Goal: Task Accomplishment & Management: Manage account settings

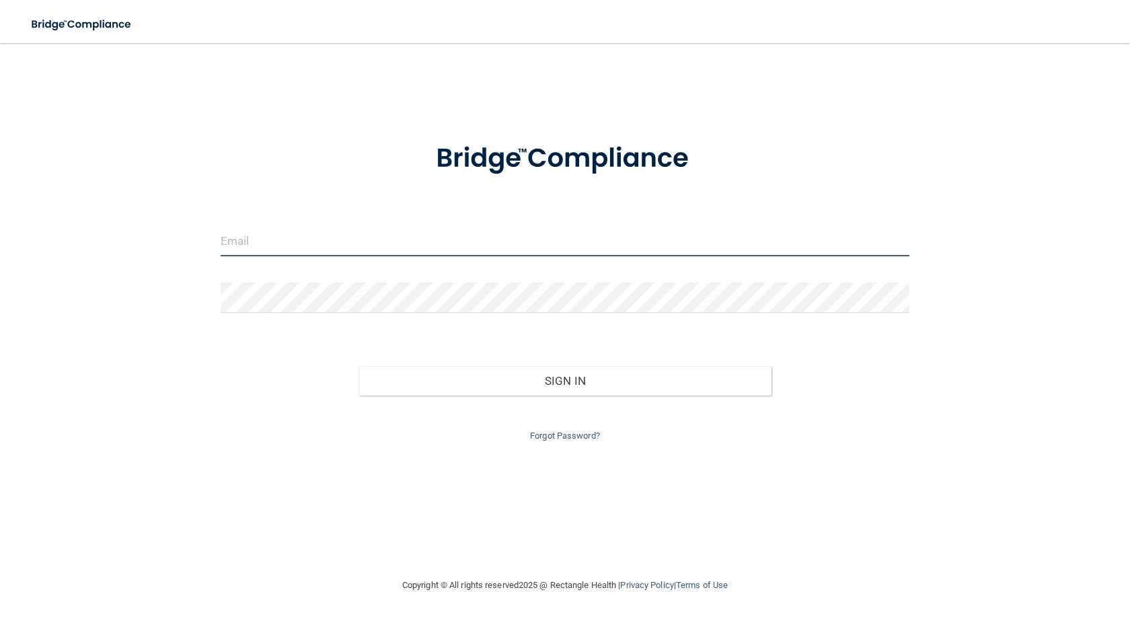
click at [678, 244] on input "email" at bounding box center [565, 241] width 689 height 30
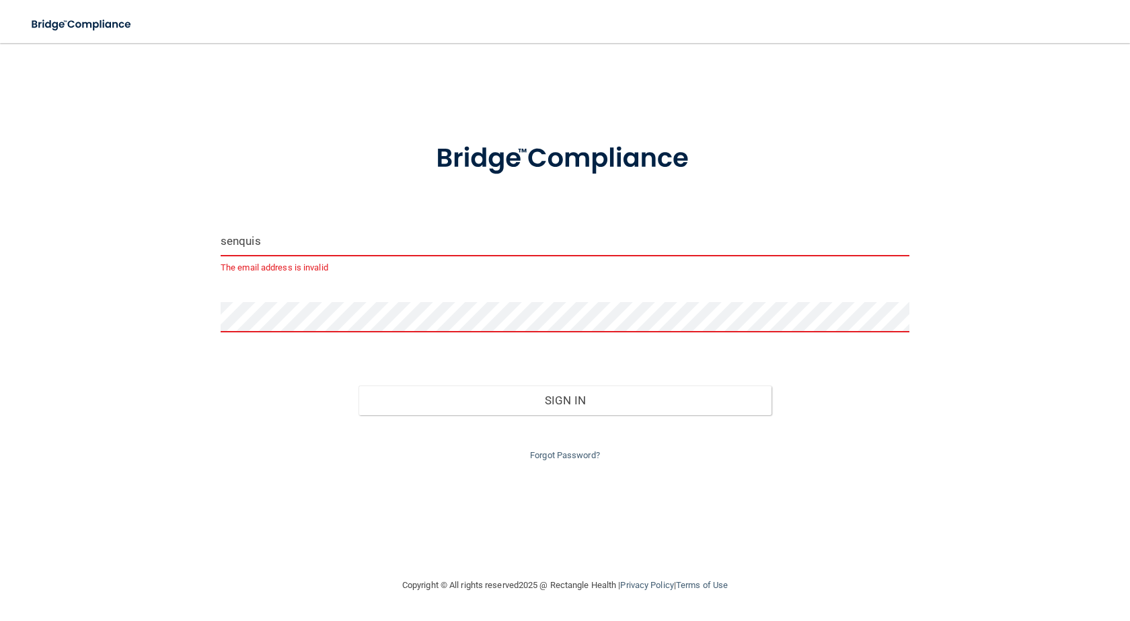
click at [676, 245] on input "senquis" at bounding box center [565, 241] width 689 height 30
type input "[EMAIL_ADDRESS][DOMAIN_NAME]"
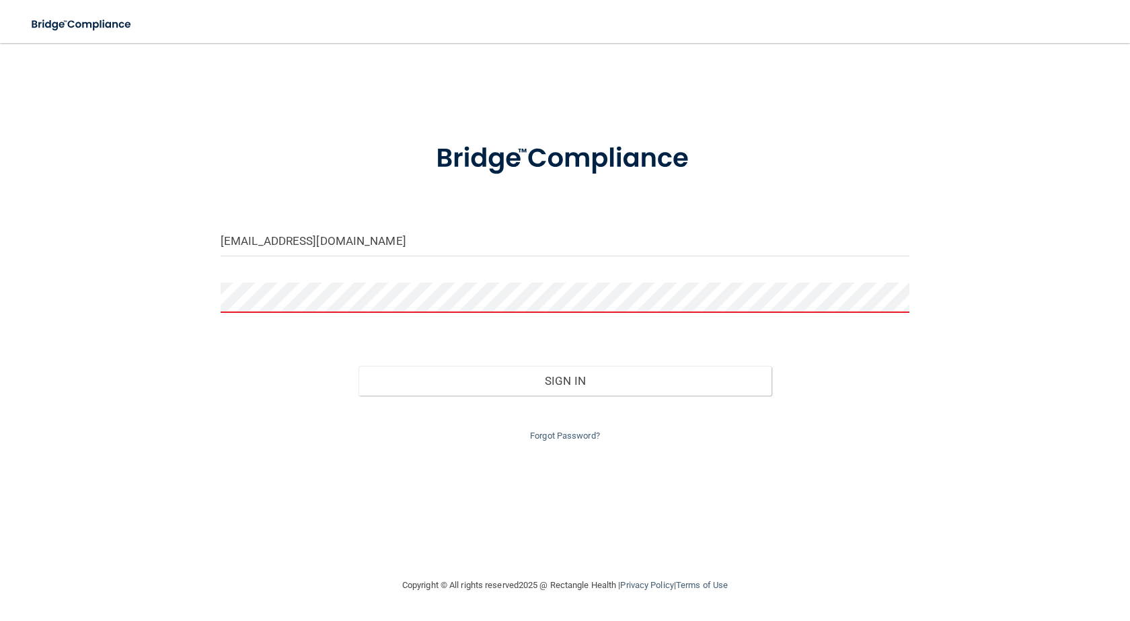
click at [356, 314] on div at bounding box center [565, 303] width 709 height 40
click at [359, 366] on button "Sign In" at bounding box center [565, 381] width 413 height 30
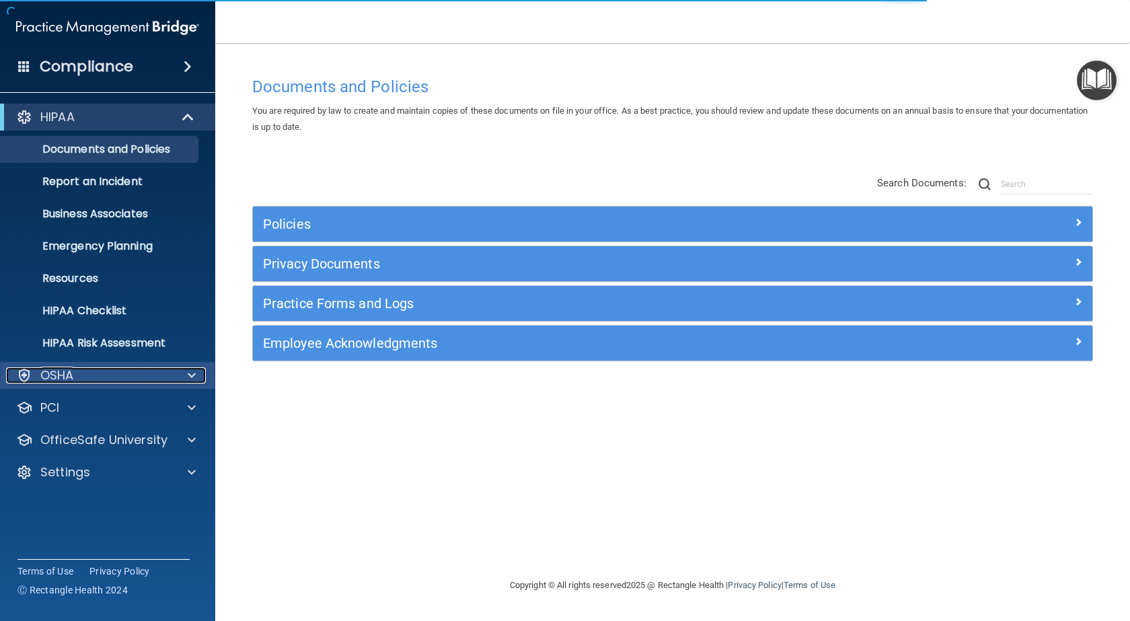
click at [57, 382] on p "OSHA" at bounding box center [57, 375] width 34 height 16
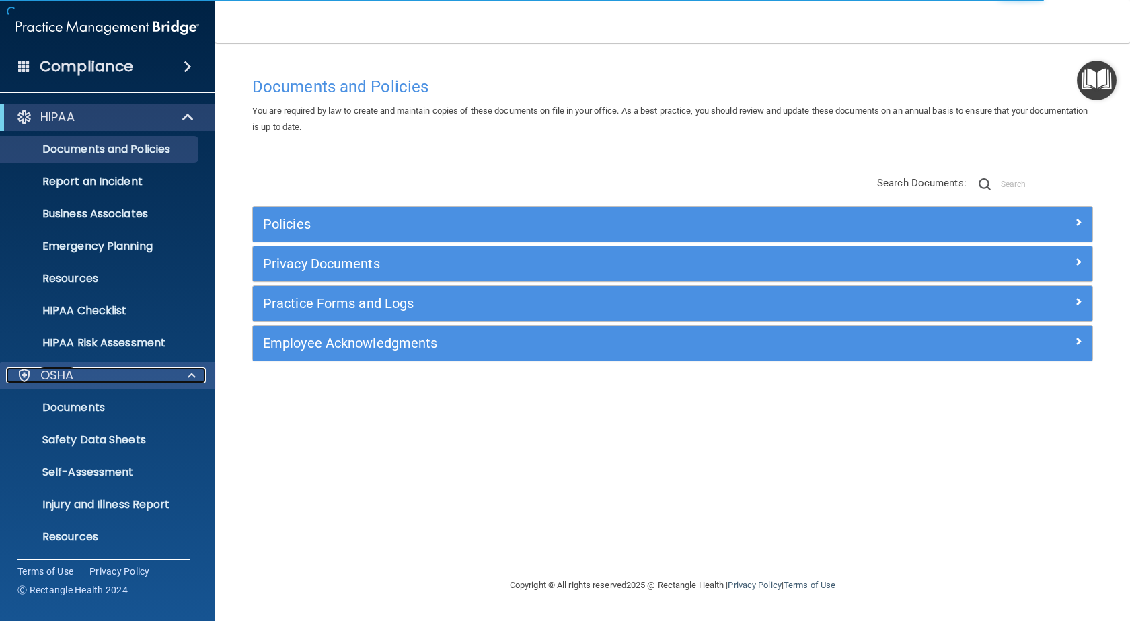
click at [189, 382] on span at bounding box center [192, 375] width 8 height 16
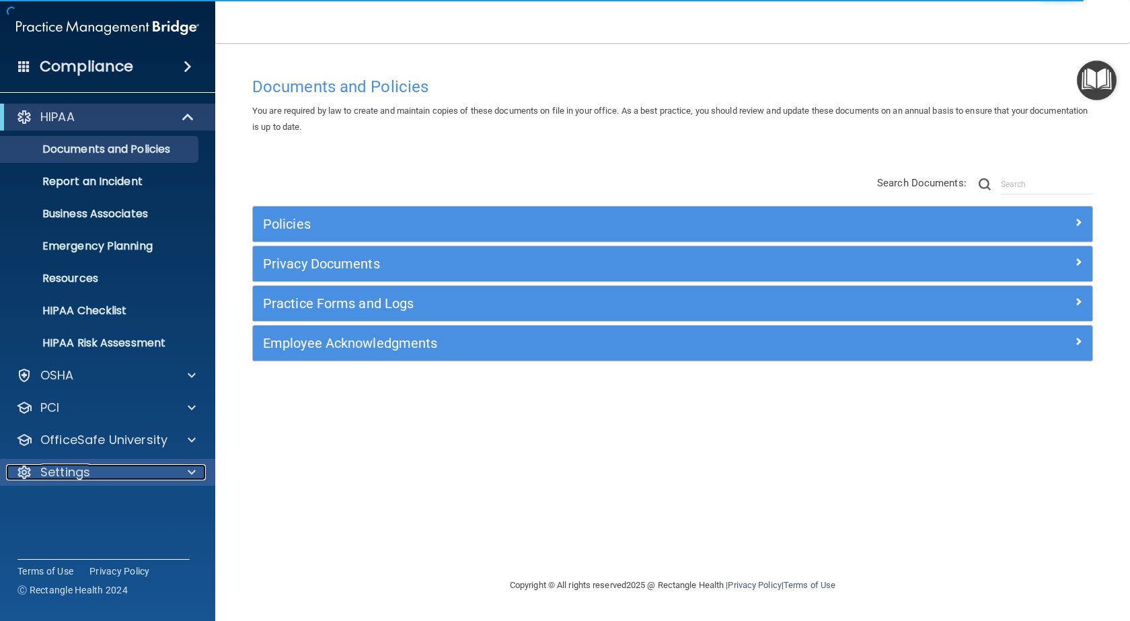
click at [175, 471] on div at bounding box center [190, 472] width 34 height 16
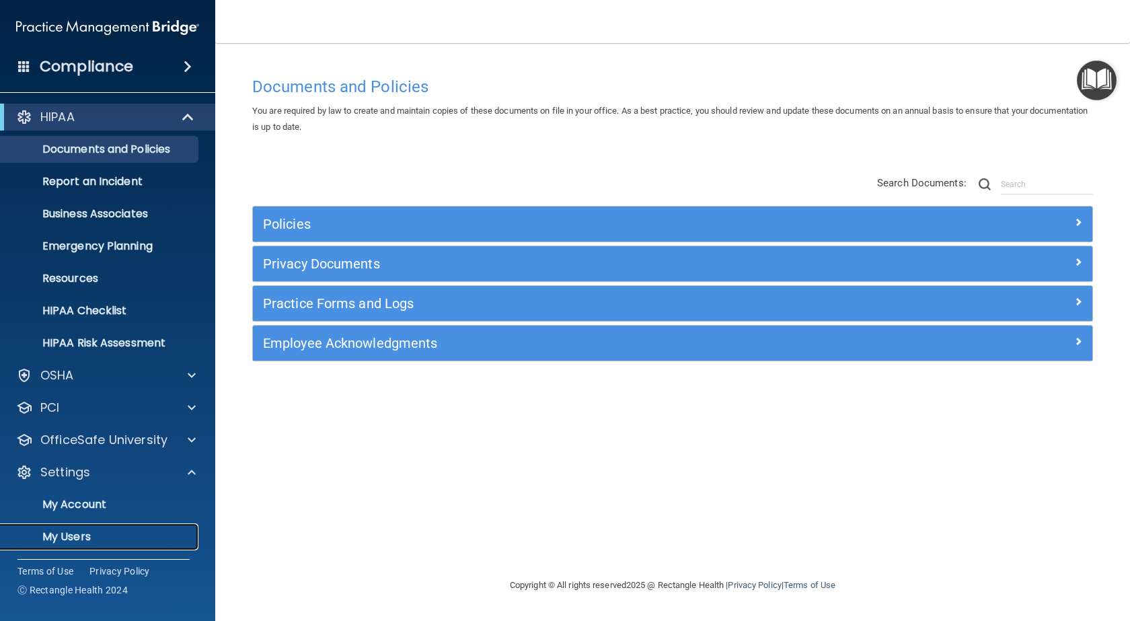
click at [83, 536] on p "My Users" at bounding box center [101, 536] width 184 height 13
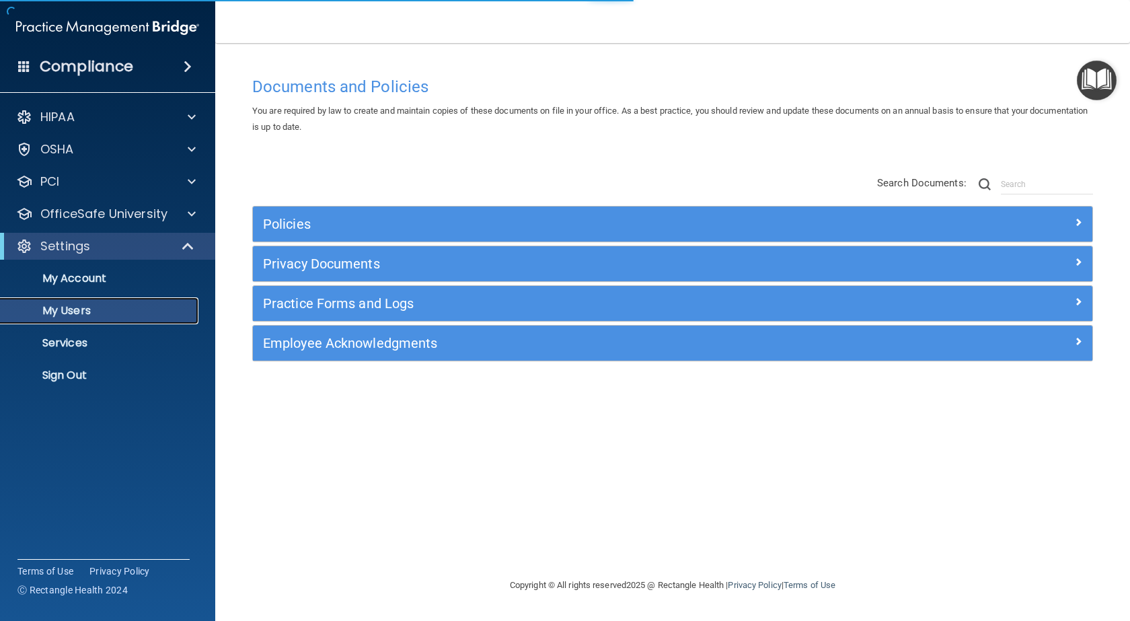
select select "20"
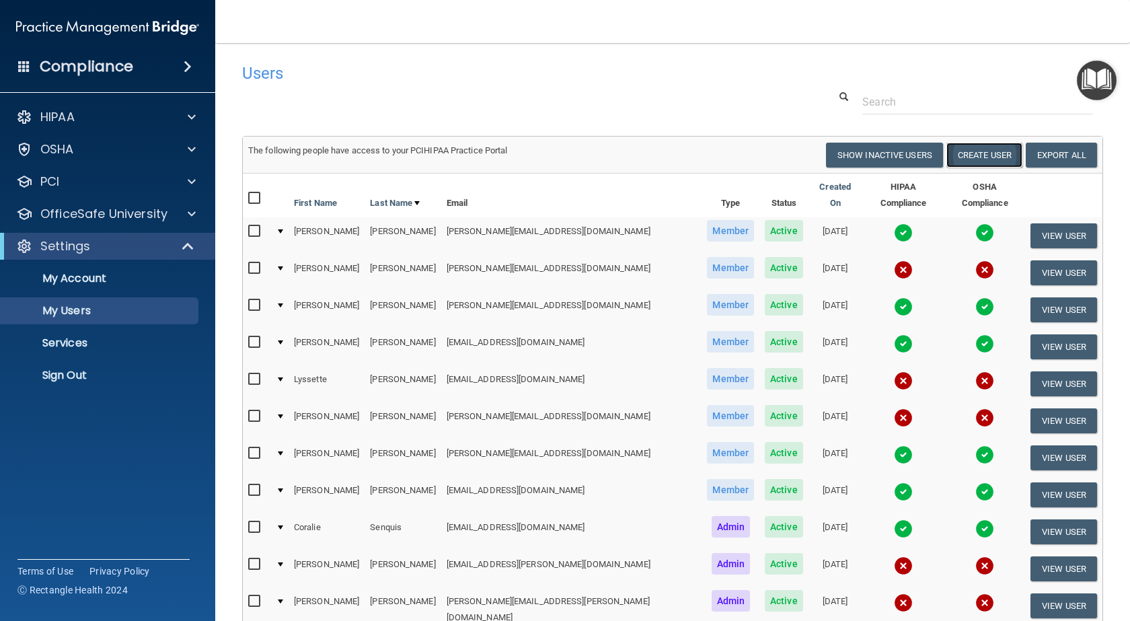
click at [992, 155] on button "Create User" at bounding box center [985, 155] width 76 height 25
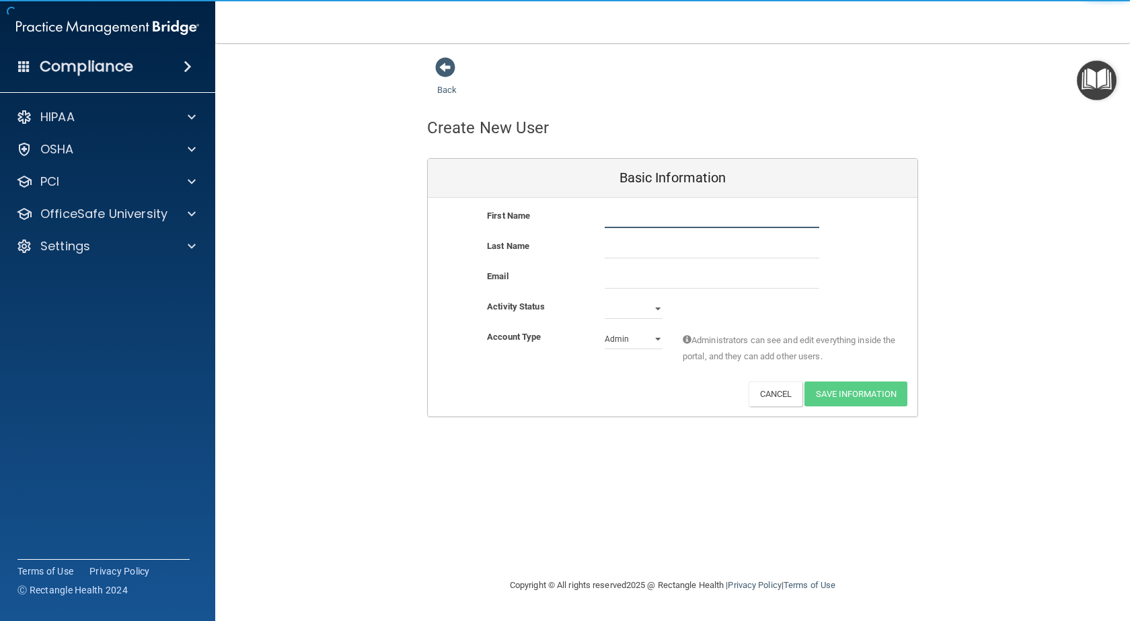
click at [682, 217] on input "text" at bounding box center [712, 218] width 215 height 20
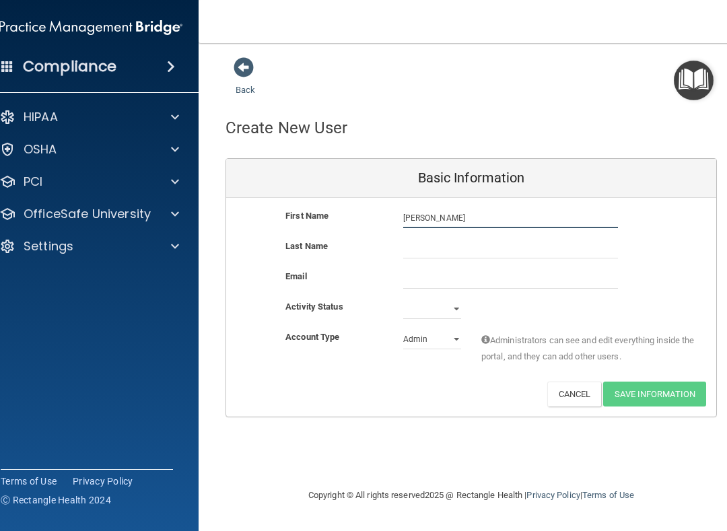
type input "[PERSON_NAME]"
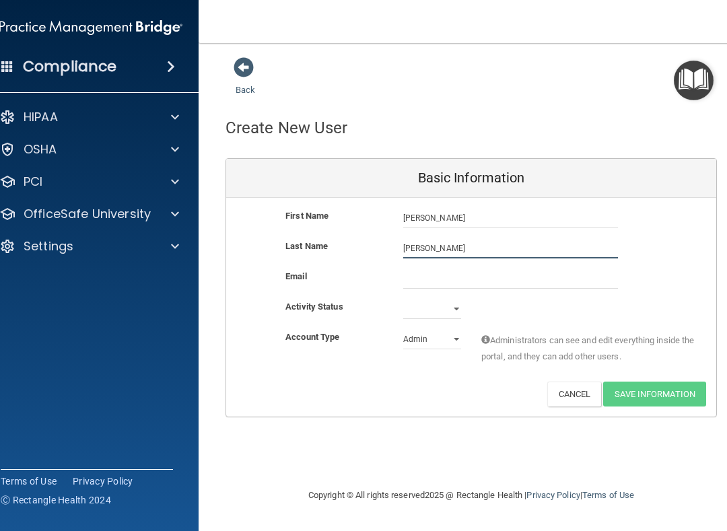
type input "[PERSON_NAME]"
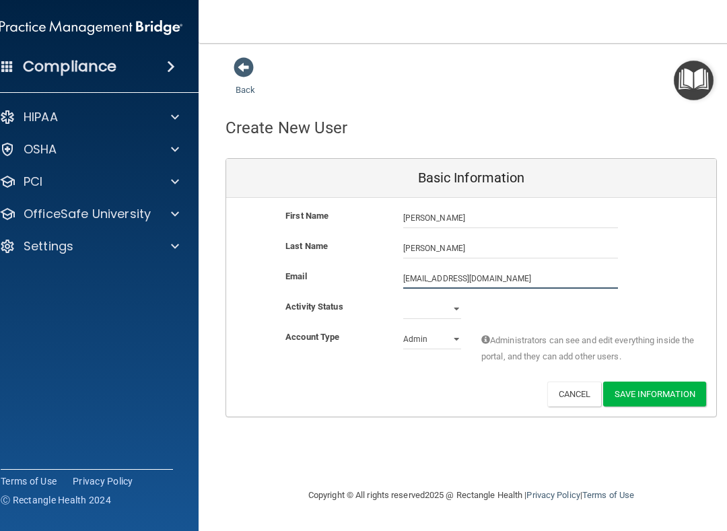
type input "[EMAIL_ADDRESS][DOMAIN_NAME]"
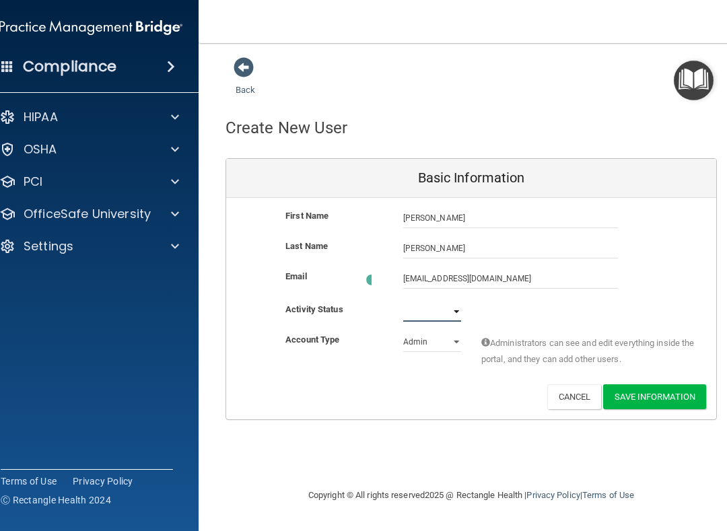
click at [453, 307] on select "Active Inactive" at bounding box center [432, 311] width 58 height 20
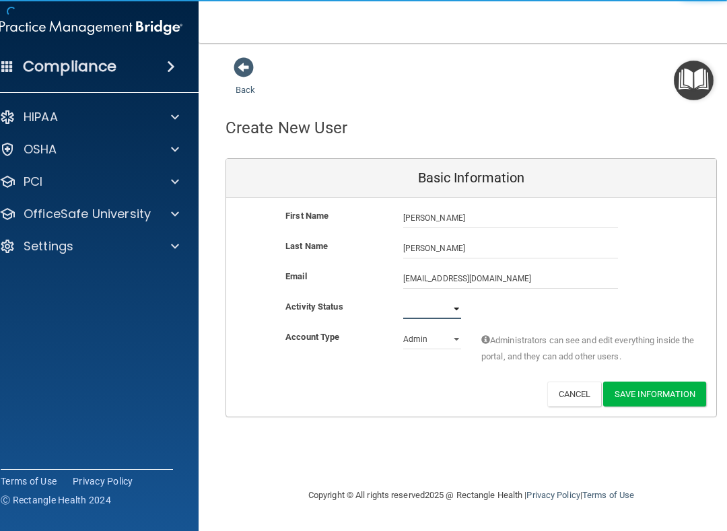
select select "active"
click at [403, 299] on select "Active Inactive" at bounding box center [432, 309] width 58 height 20
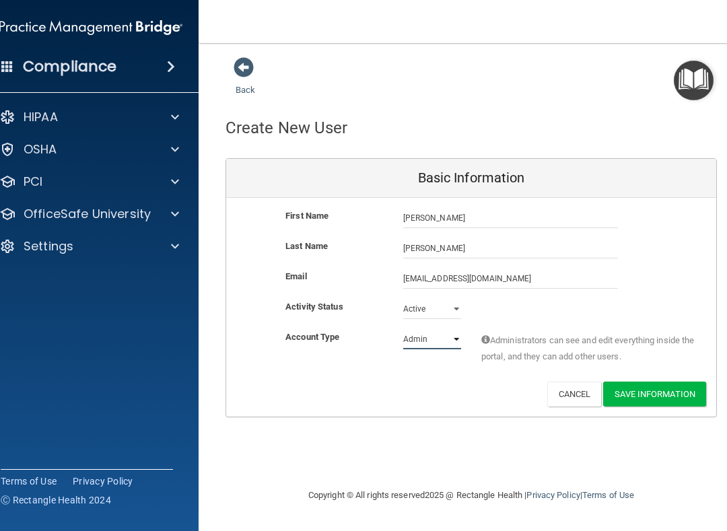
click at [460, 338] on select "Admin Member" at bounding box center [432, 339] width 58 height 20
select select "practice_member"
click at [403, 329] on select "Admin Member" at bounding box center [432, 339] width 58 height 20
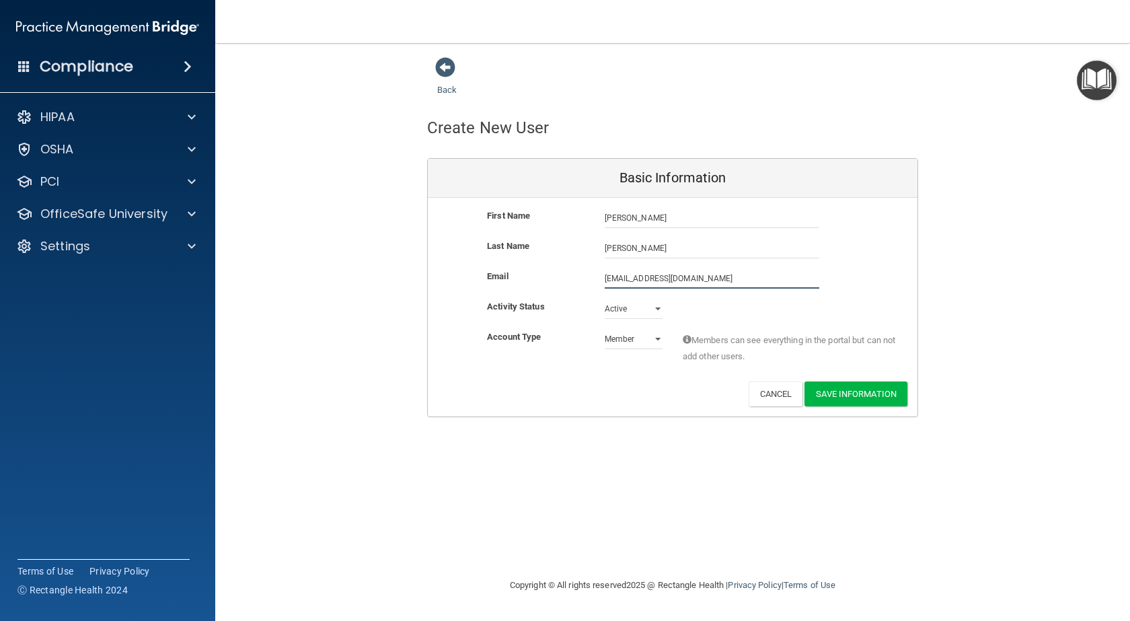
click at [651, 279] on input "[EMAIL_ADDRESS][DOMAIN_NAME]" at bounding box center [712, 278] width 215 height 20
type input "[EMAIL_ADDRESS][DOMAIN_NAME]"
click at [842, 398] on button "Save Information" at bounding box center [856, 396] width 103 height 25
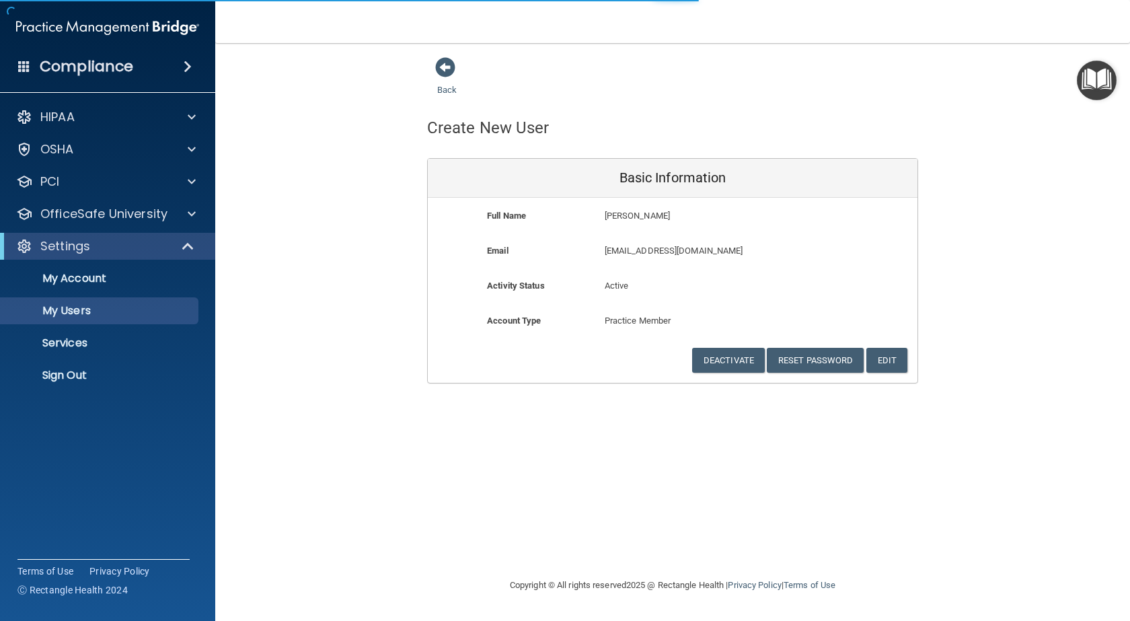
select select "20"
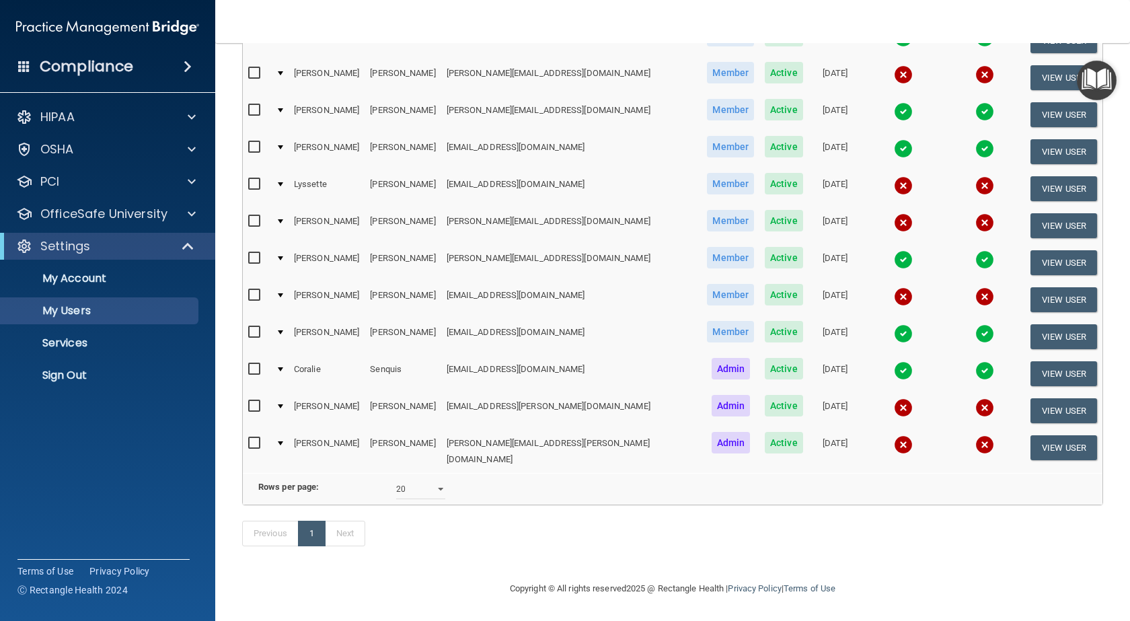
scroll to position [116, 0]
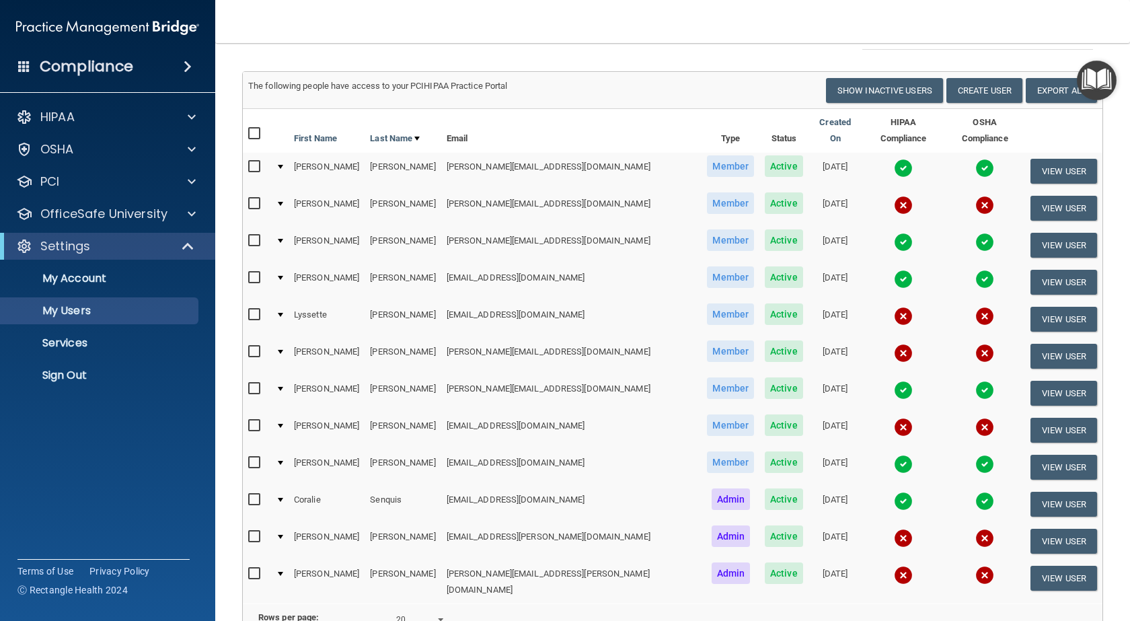
click at [283, 313] on div at bounding box center [280, 315] width 5 height 4
click at [257, 310] on input "checkbox" at bounding box center [255, 315] width 15 height 11
checkbox input "true"
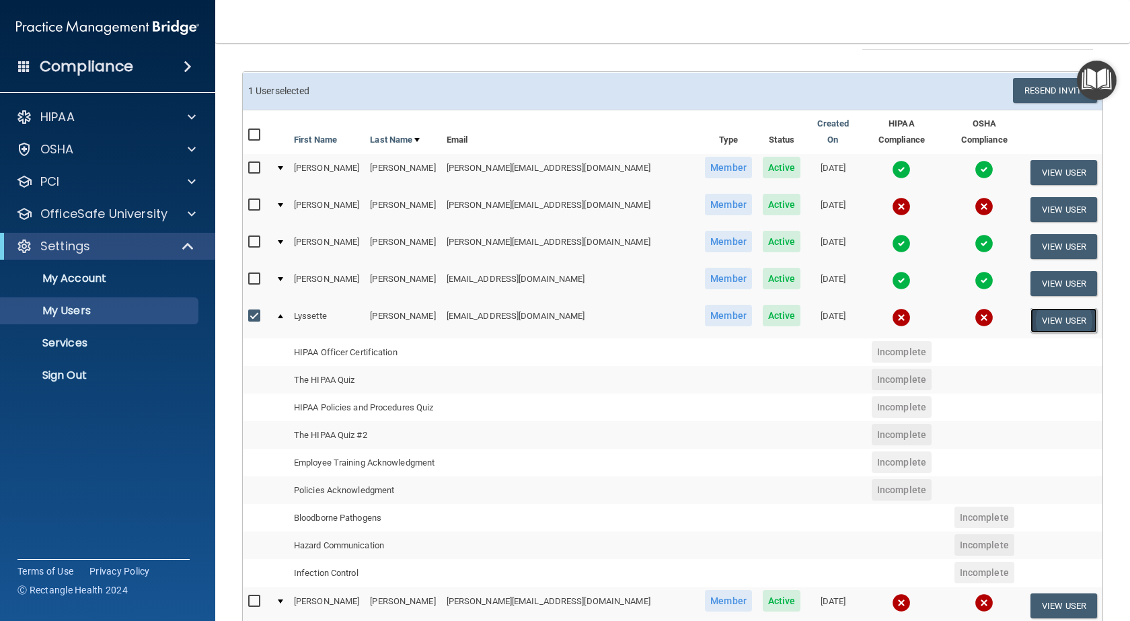
click at [1042, 316] on button "View User" at bounding box center [1064, 320] width 67 height 25
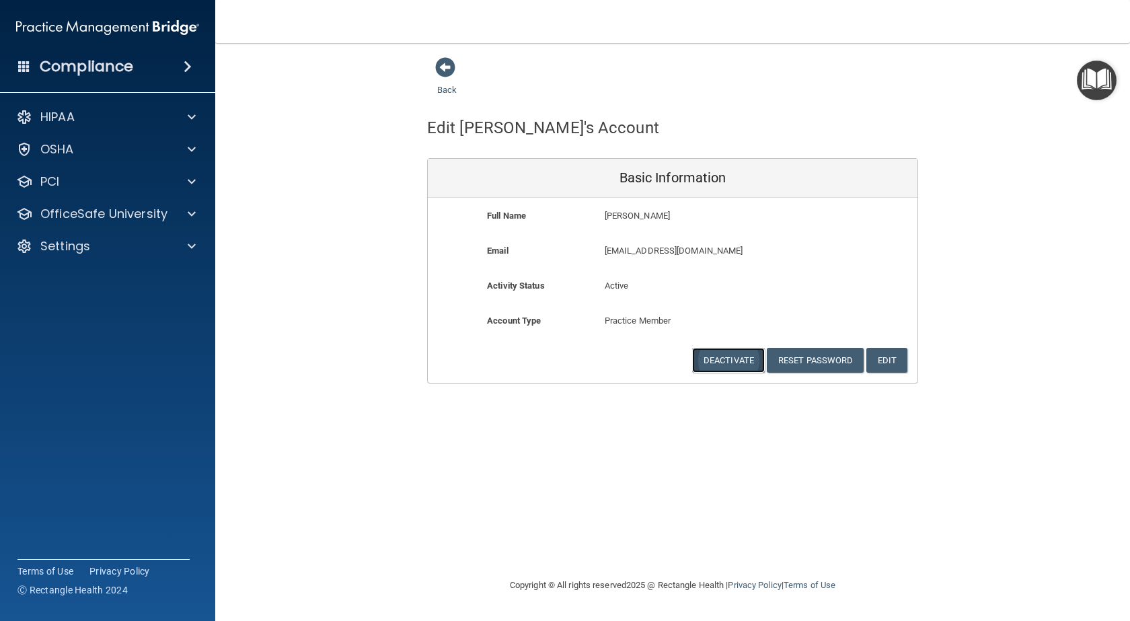
click at [715, 353] on button "Deactivate" at bounding box center [728, 360] width 73 height 25
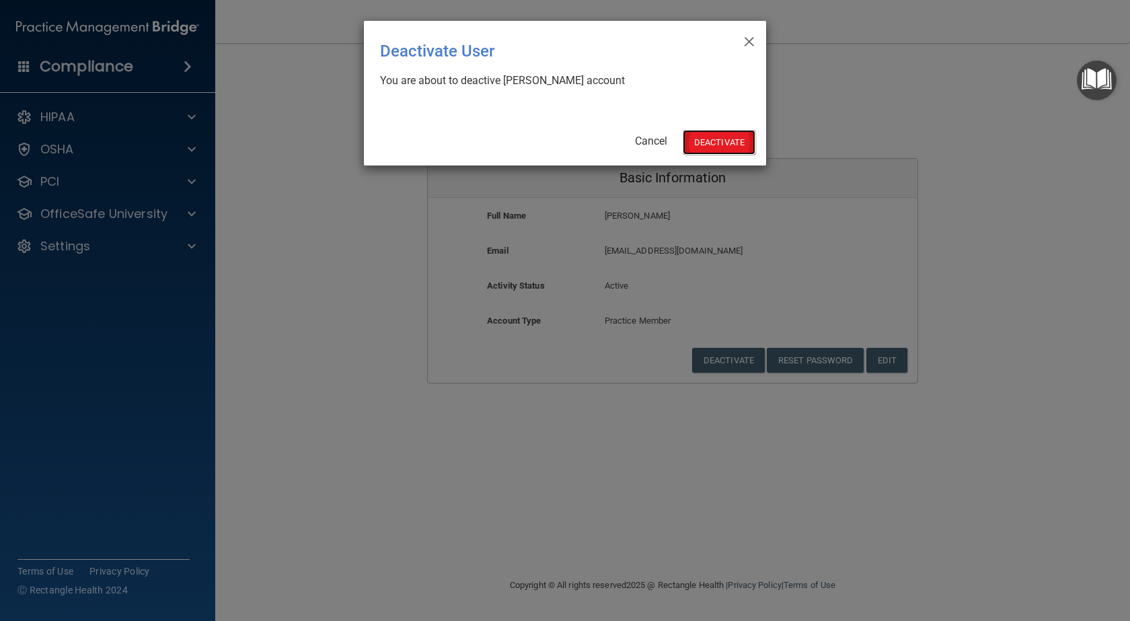
click at [727, 140] on button "Deactivate" at bounding box center [719, 142] width 73 height 25
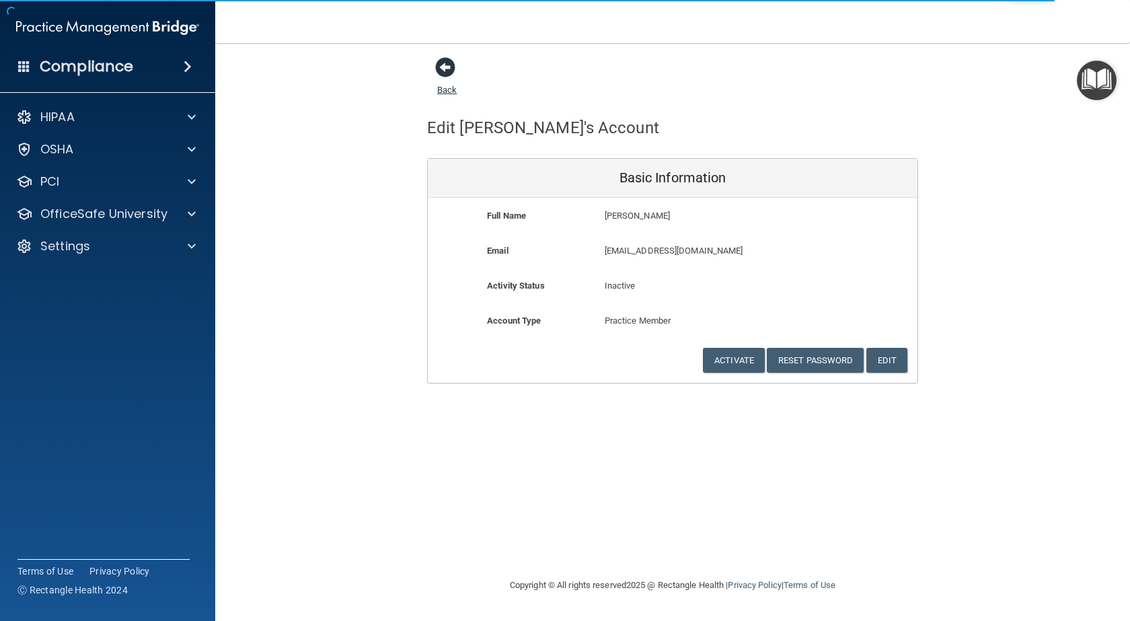
click at [441, 73] on span at bounding box center [445, 67] width 20 height 20
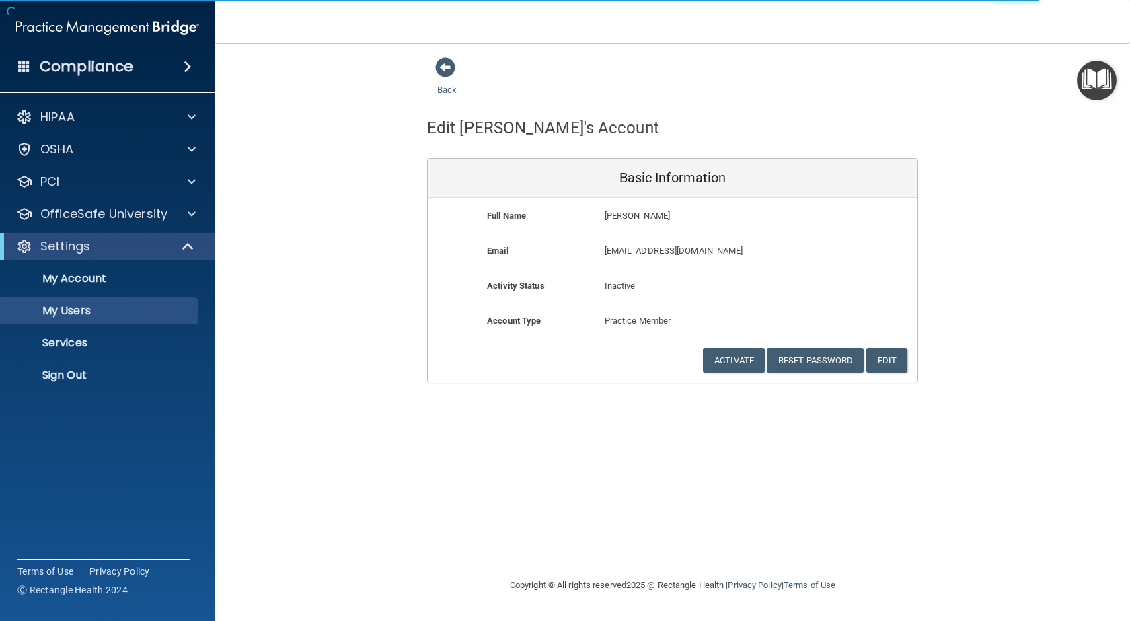
select select "20"
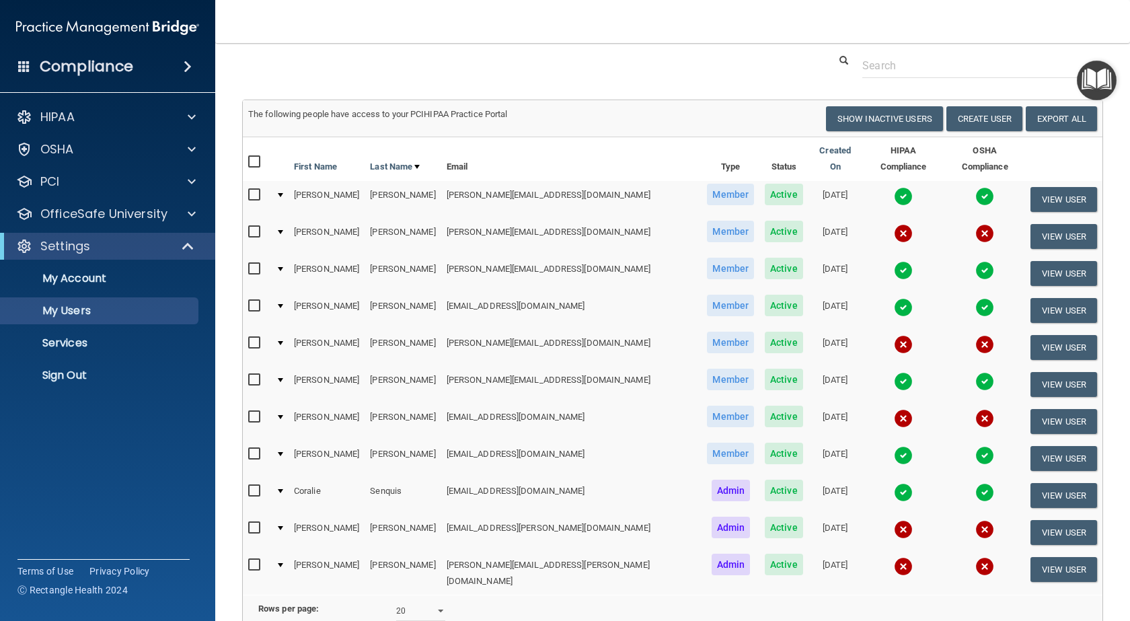
scroll to position [79, 0]
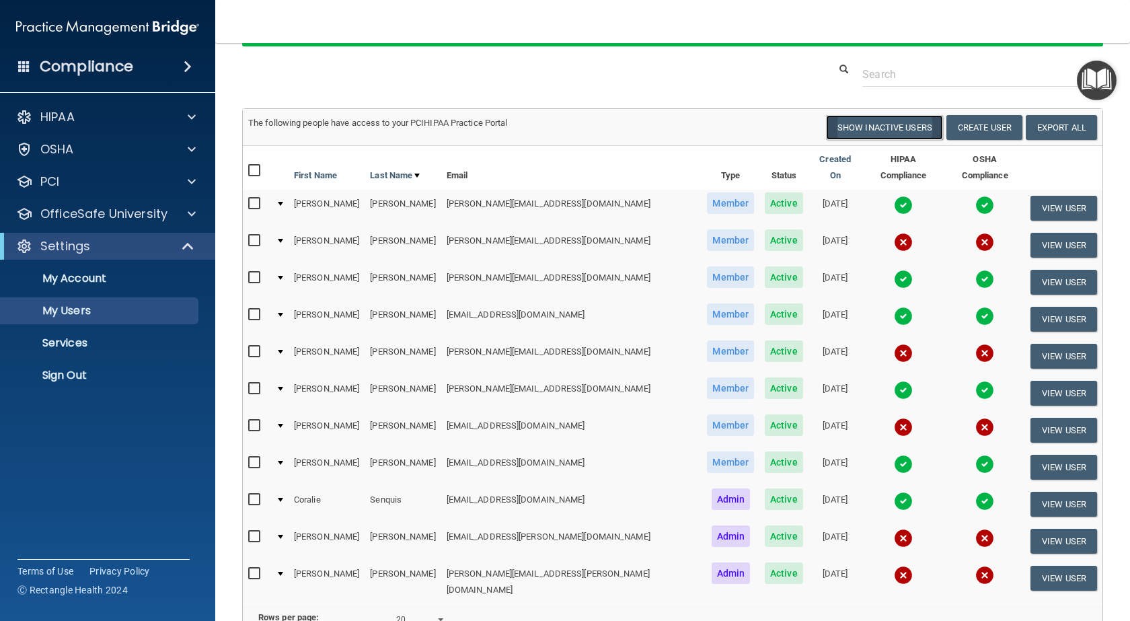
click at [875, 137] on button "Show Inactive Users" at bounding box center [884, 127] width 117 height 25
select select "20"
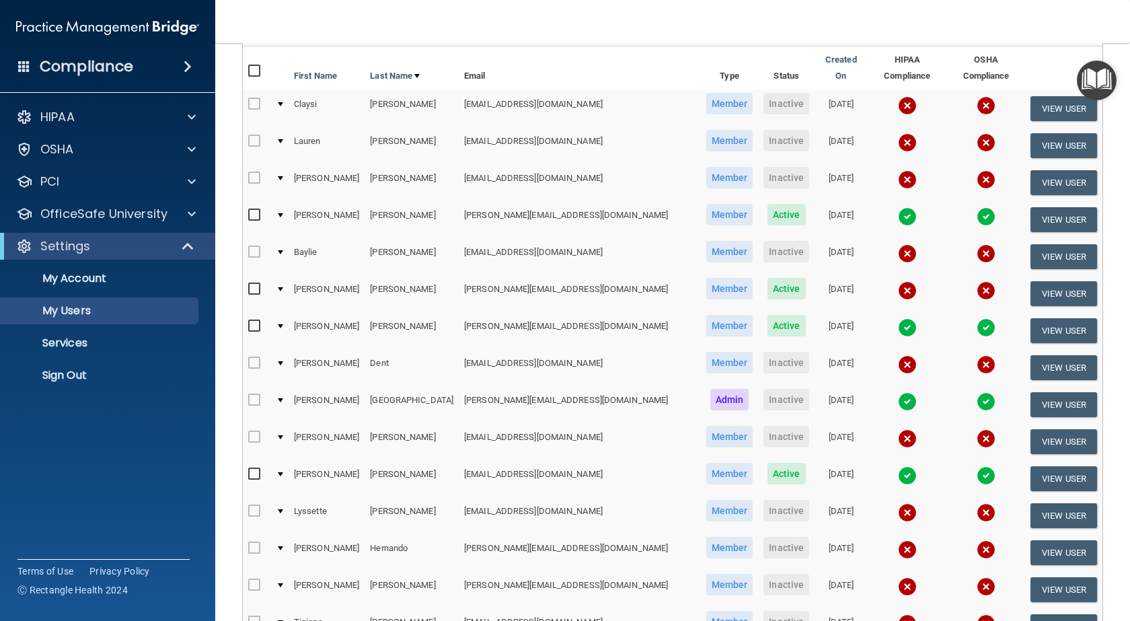
scroll to position [24, 0]
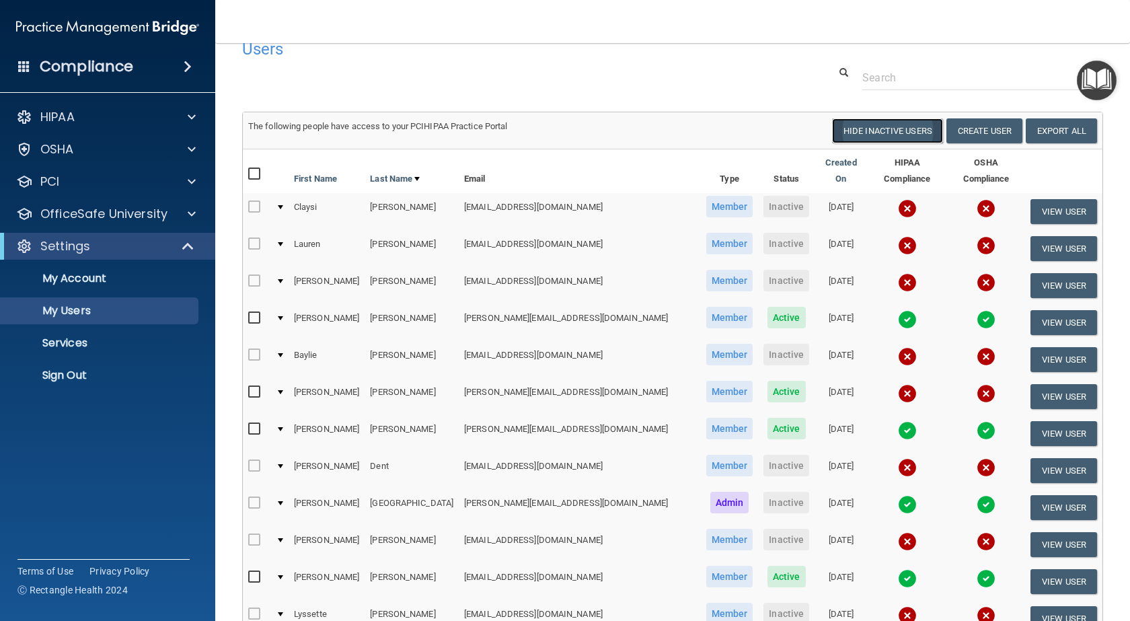
click at [892, 133] on button "Hide Inactive Users" at bounding box center [887, 130] width 111 height 25
select select "20"
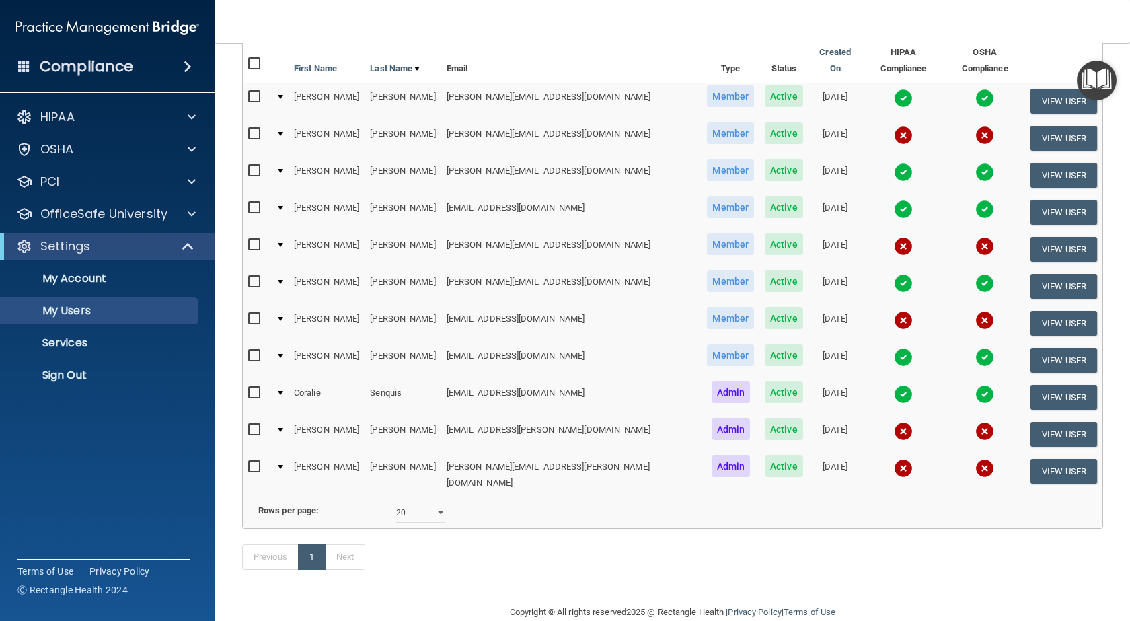
scroll to position [67, 0]
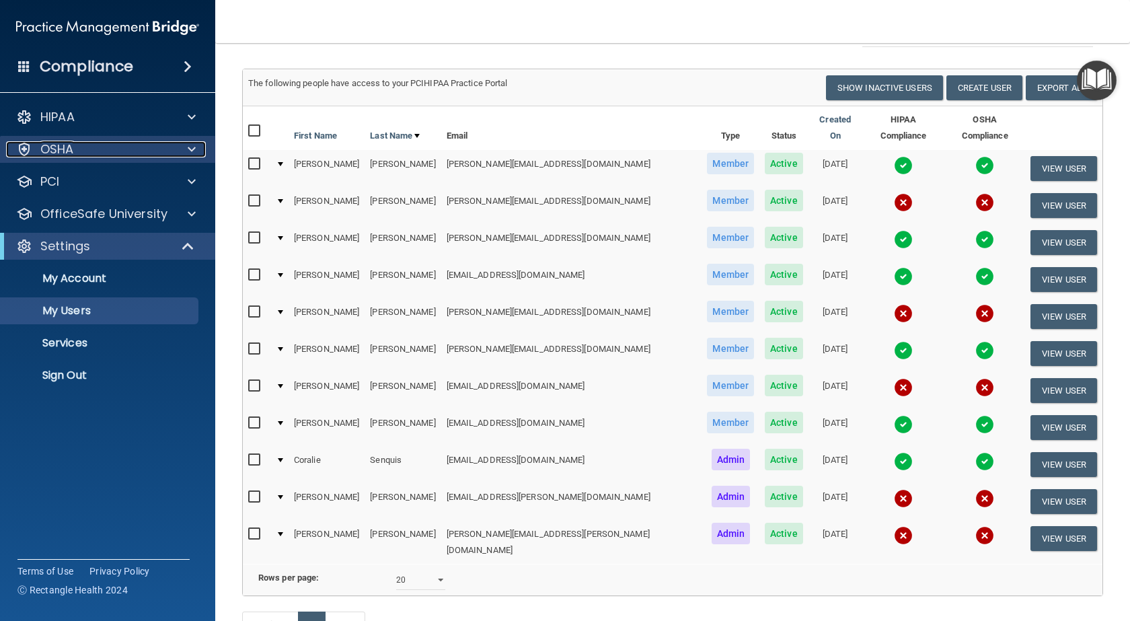
click at [128, 155] on div "OSHA" at bounding box center [89, 149] width 167 height 16
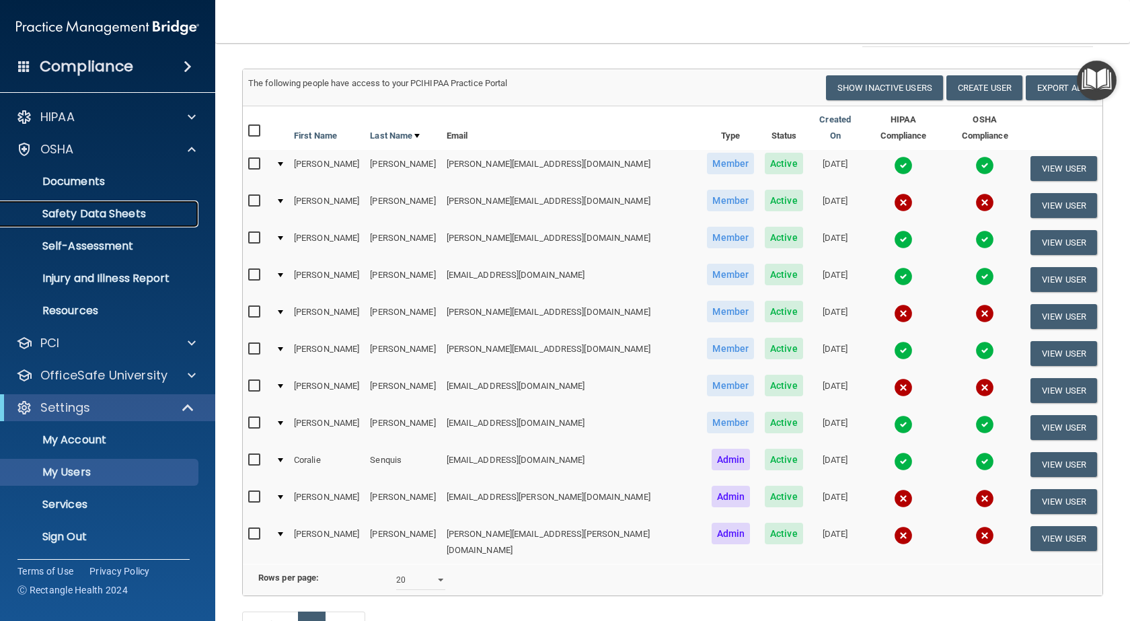
click at [138, 218] on p "Safety Data Sheets" at bounding box center [101, 213] width 184 height 13
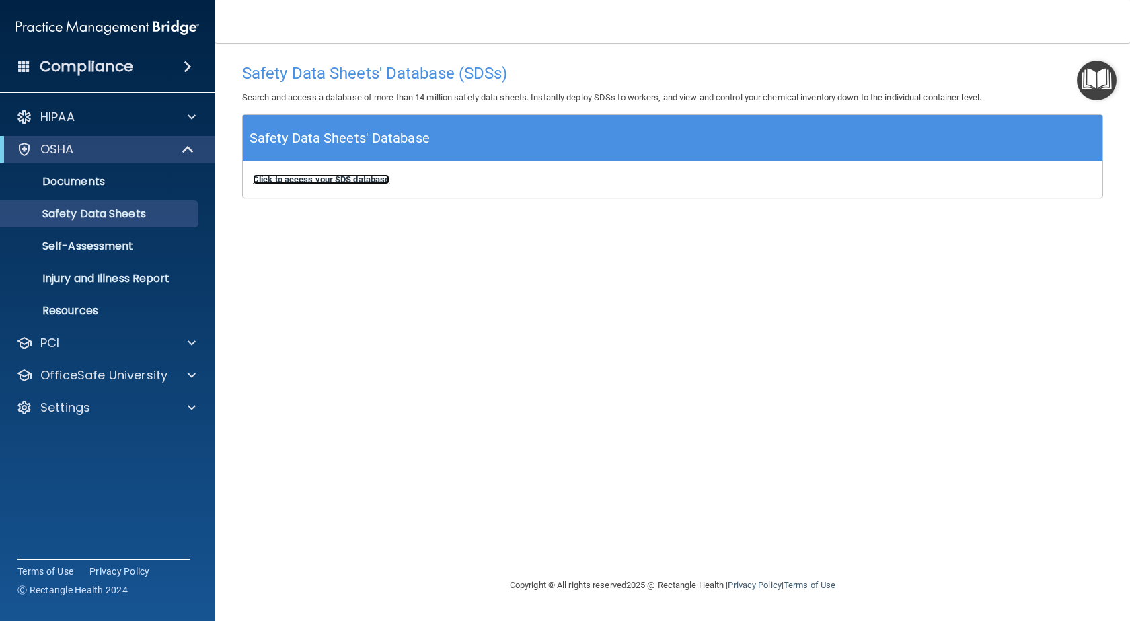
click at [379, 178] on b "Click to access your SDS database" at bounding box center [321, 179] width 137 height 10
